Goal: Use online tool/utility: Utilize a website feature to perform a specific function

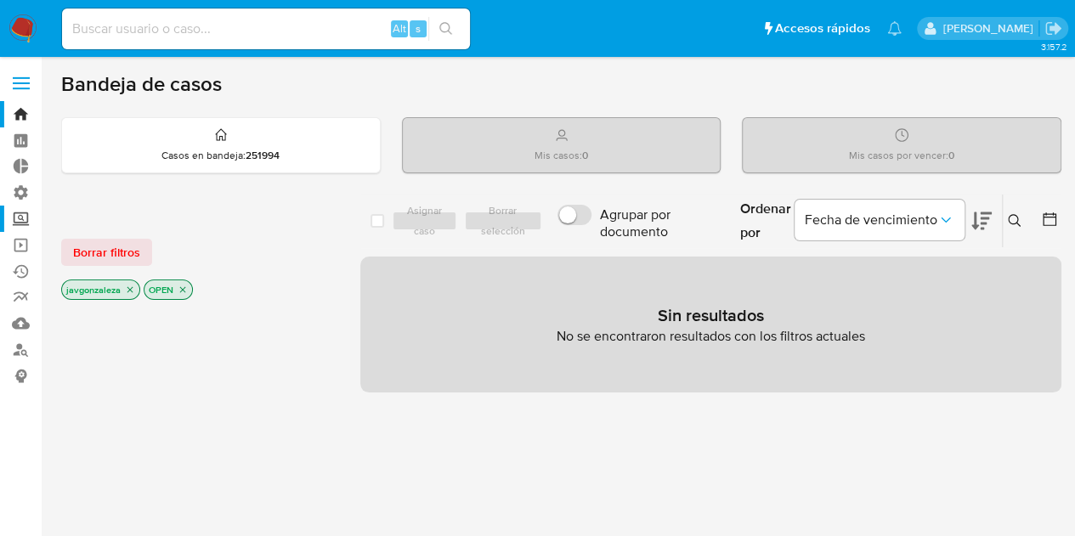
click at [19, 216] on label "Screening" at bounding box center [101, 219] width 202 height 26
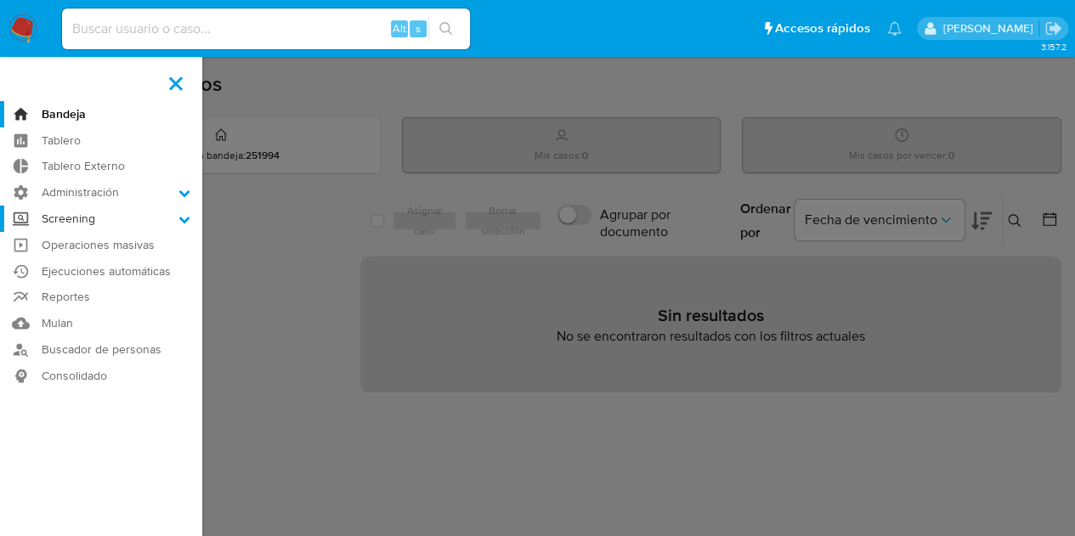
click at [0, 0] on input "Screening" at bounding box center [0, 0] width 0 height 0
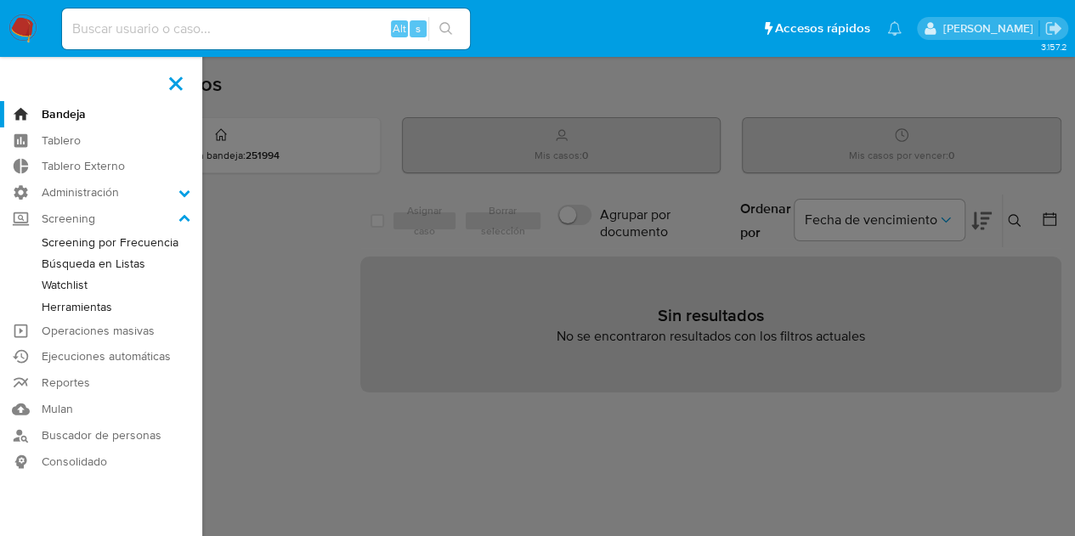
click at [74, 284] on link "Watchlist" at bounding box center [101, 284] width 202 height 21
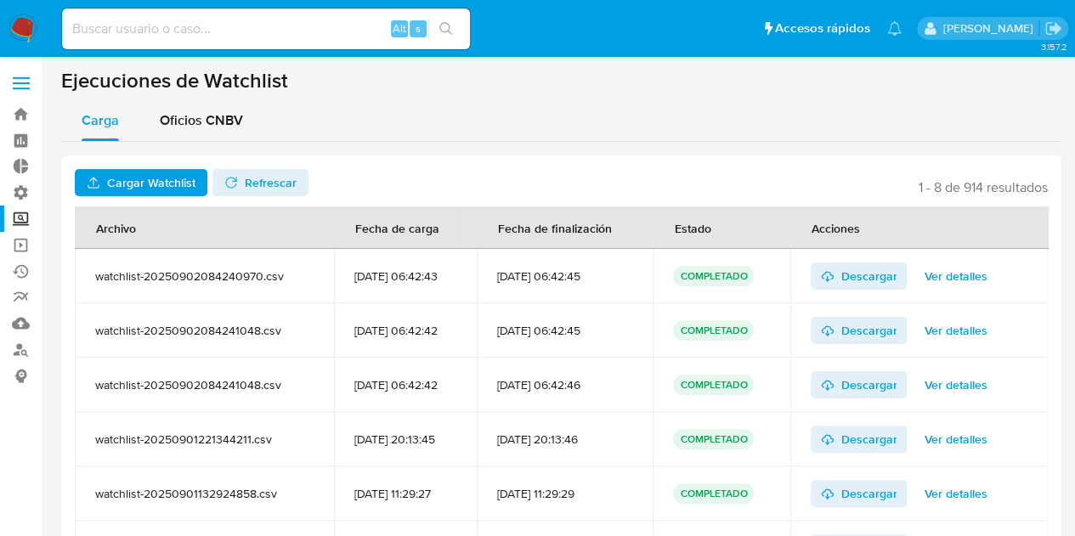
click at [136, 175] on span "Cargar Watchlist" at bounding box center [151, 182] width 88 height 27
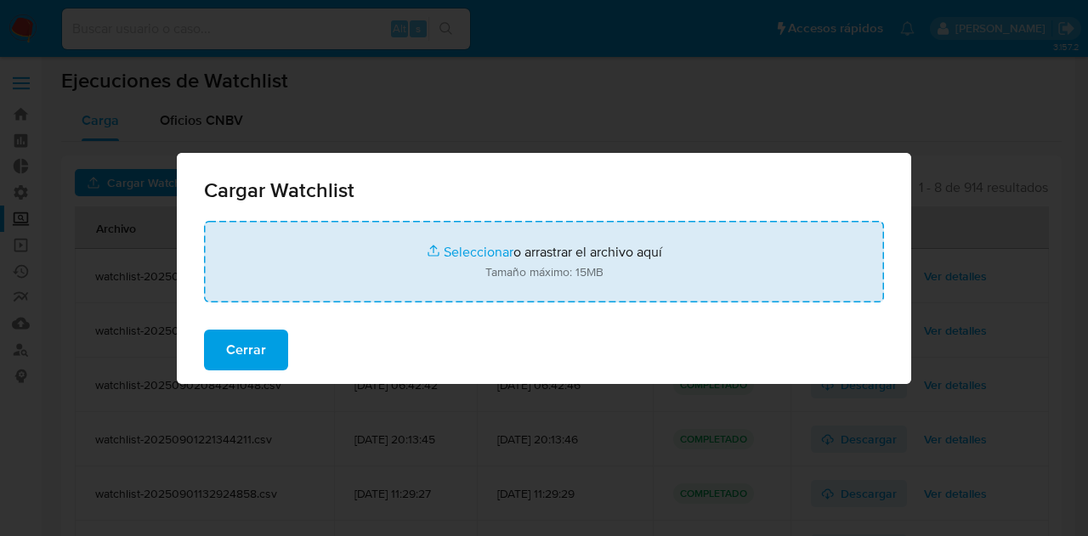
click at [470, 292] on input "file" at bounding box center [544, 262] width 680 height 82
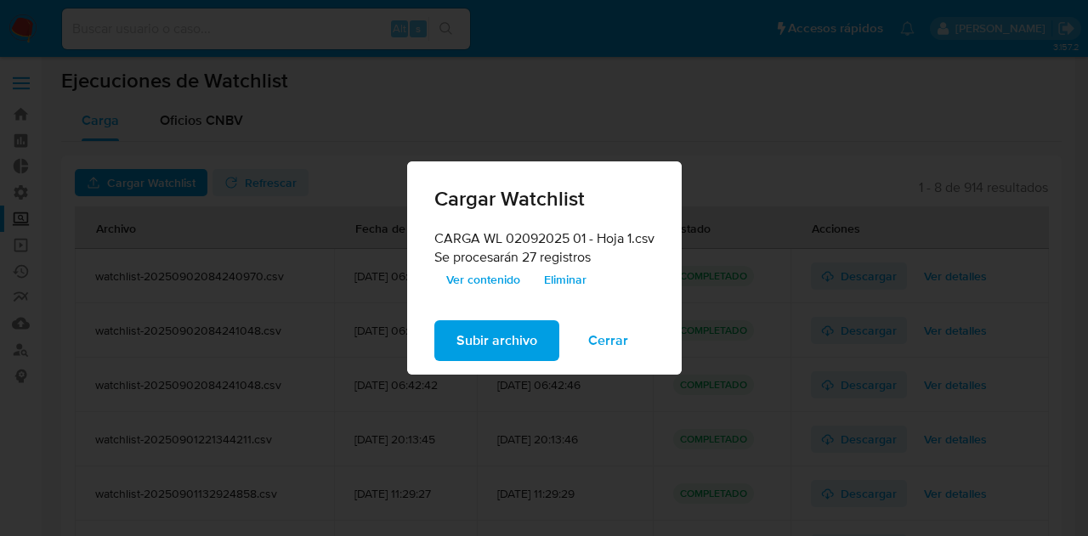
click at [501, 344] on span "Subir archivo" at bounding box center [496, 340] width 81 height 37
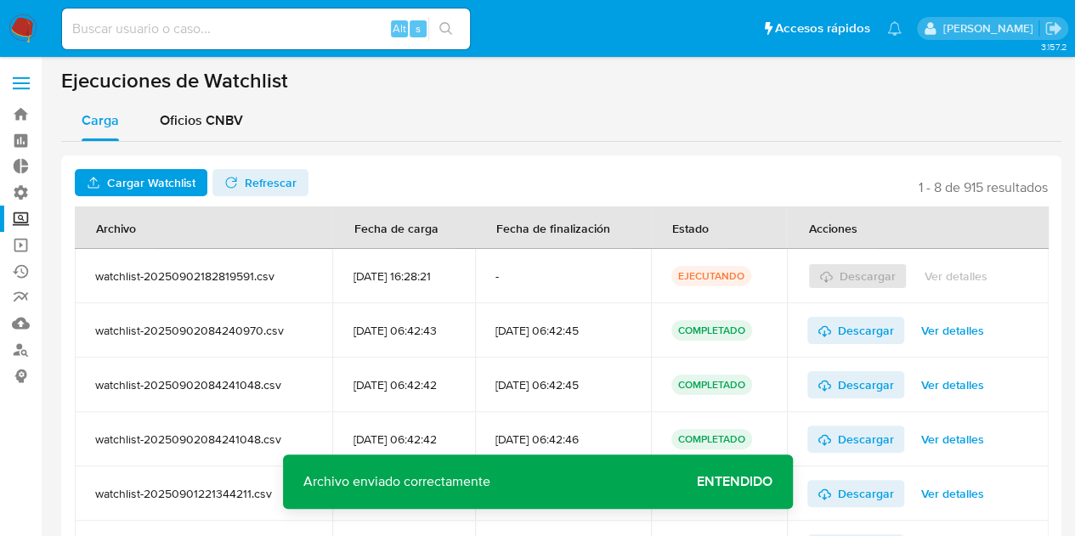
click at [272, 174] on span "Refrescar" at bounding box center [271, 182] width 52 height 27
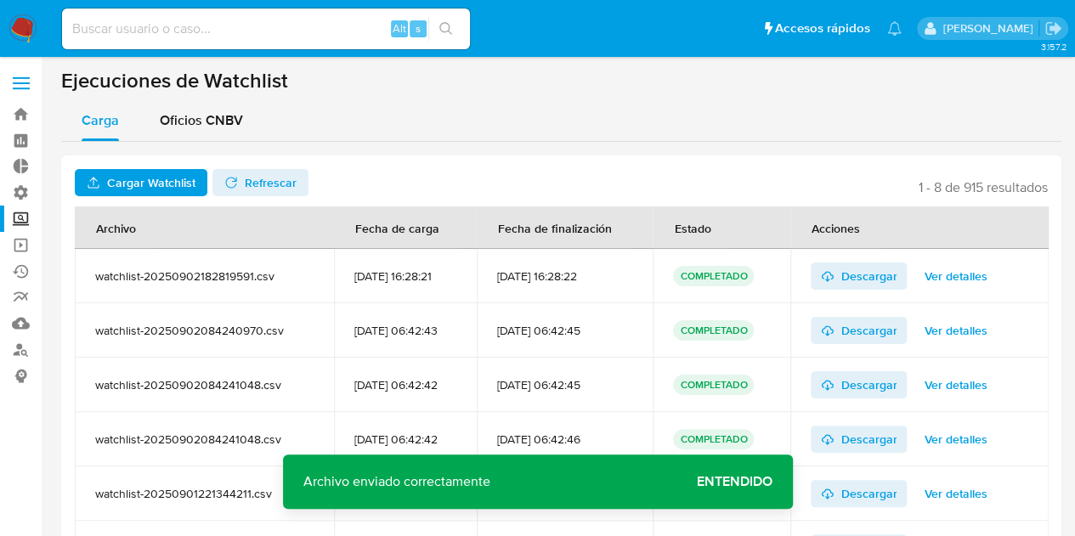
click at [974, 274] on span "Ver detalles" at bounding box center [955, 276] width 63 height 24
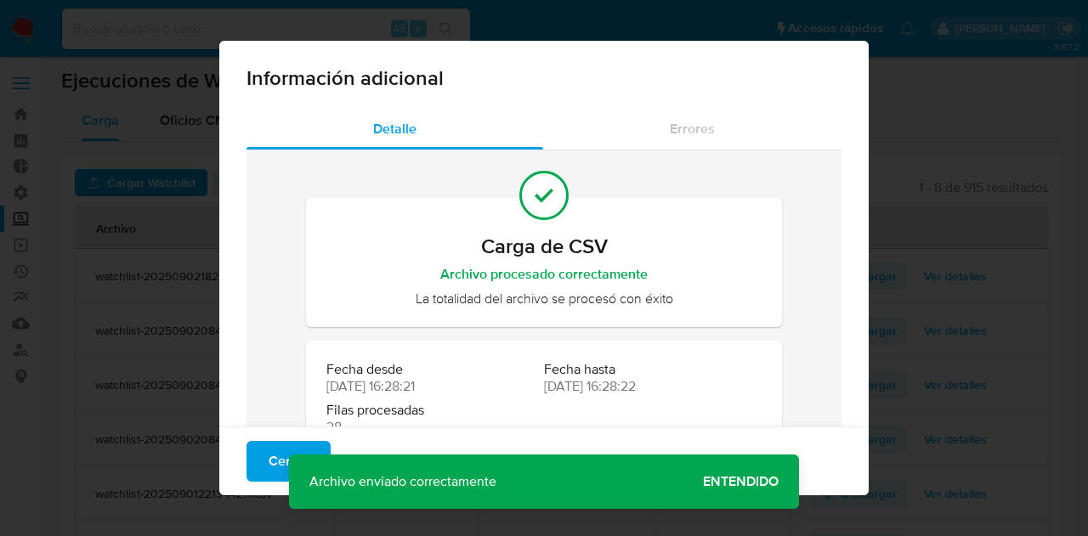
click at [269, 458] on span "Cerrar" at bounding box center [289, 461] width 40 height 37
